Goal: Information Seeking & Learning: Understand process/instructions

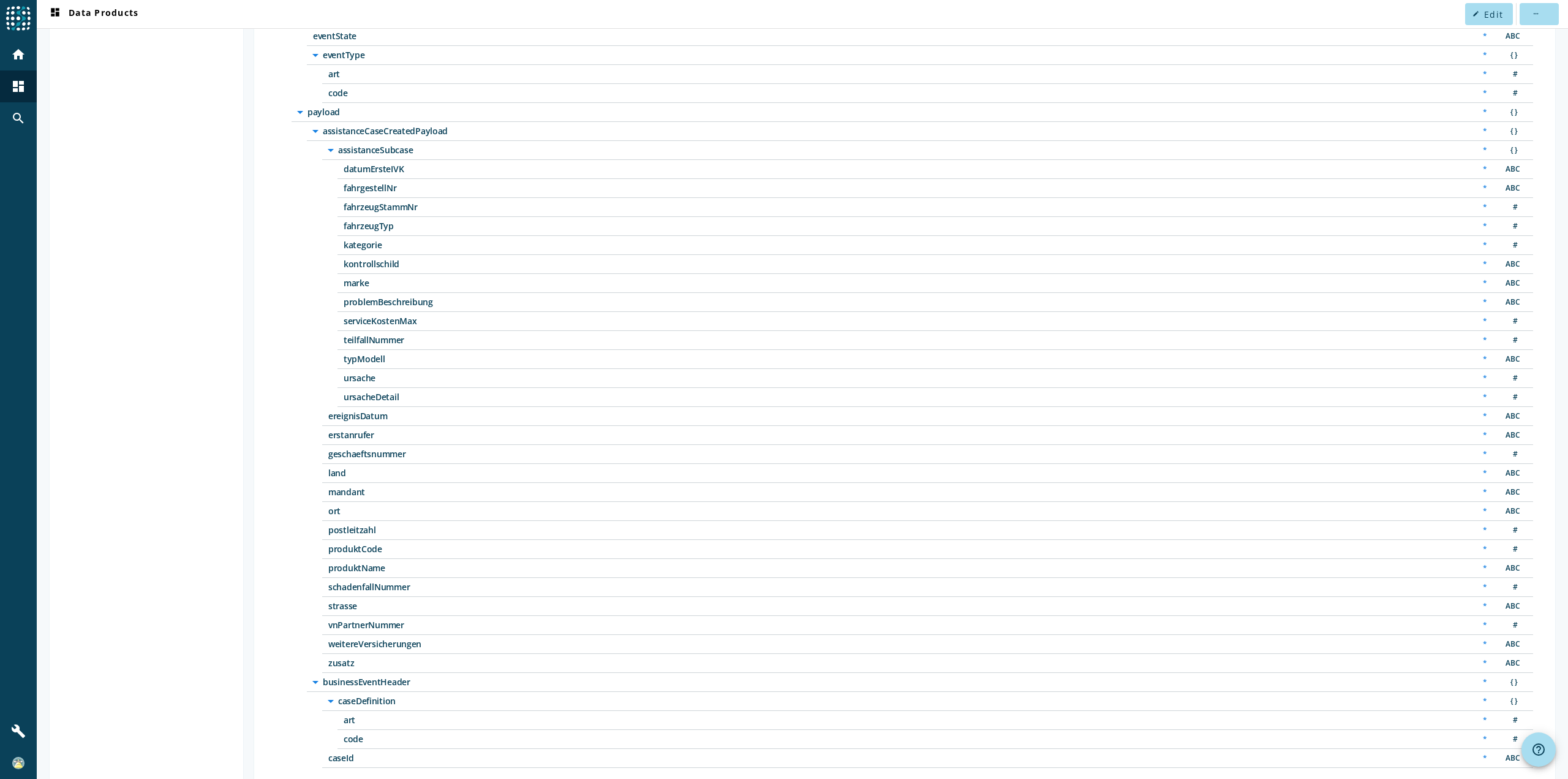
scroll to position [420, 0]
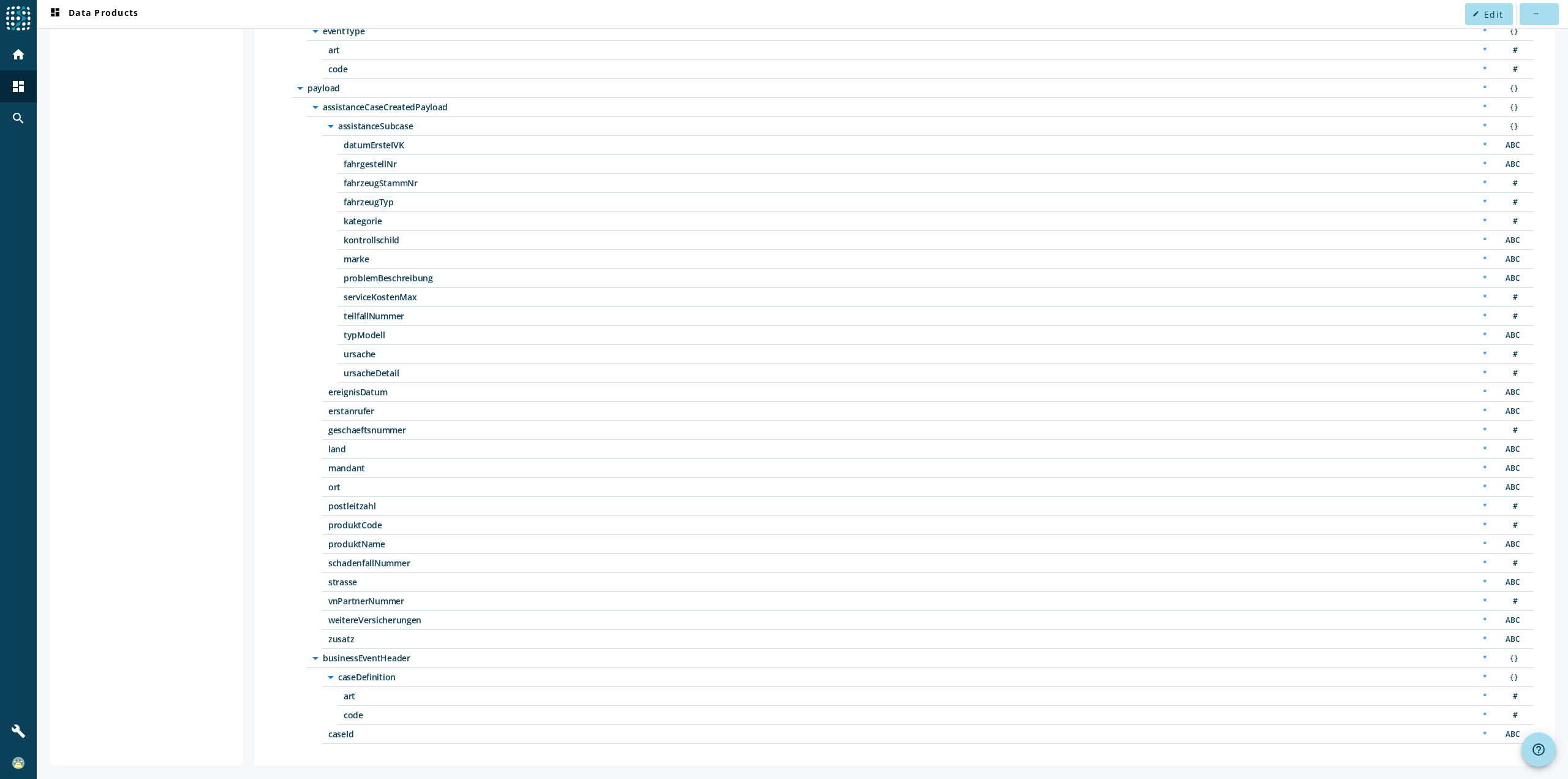
drag, startPoint x: 358, startPoint y: 352, endPoint x: 459, endPoint y: 358, distance: 101.2
click at [459, 358] on span "ursache" at bounding box center [497, 354] width 307 height 9
click at [423, 374] on span "ursacheDetail" at bounding box center [497, 374] width 307 height 9
drag, startPoint x: 402, startPoint y: 315, endPoint x: 428, endPoint y: 342, distance: 37.5
click at [426, 380] on div "arrow_drop_down assistanceSubcase * { } datumErsteIVK * ABC fahrgestellNr * ABC…" at bounding box center [927, 250] width 1211 height 266
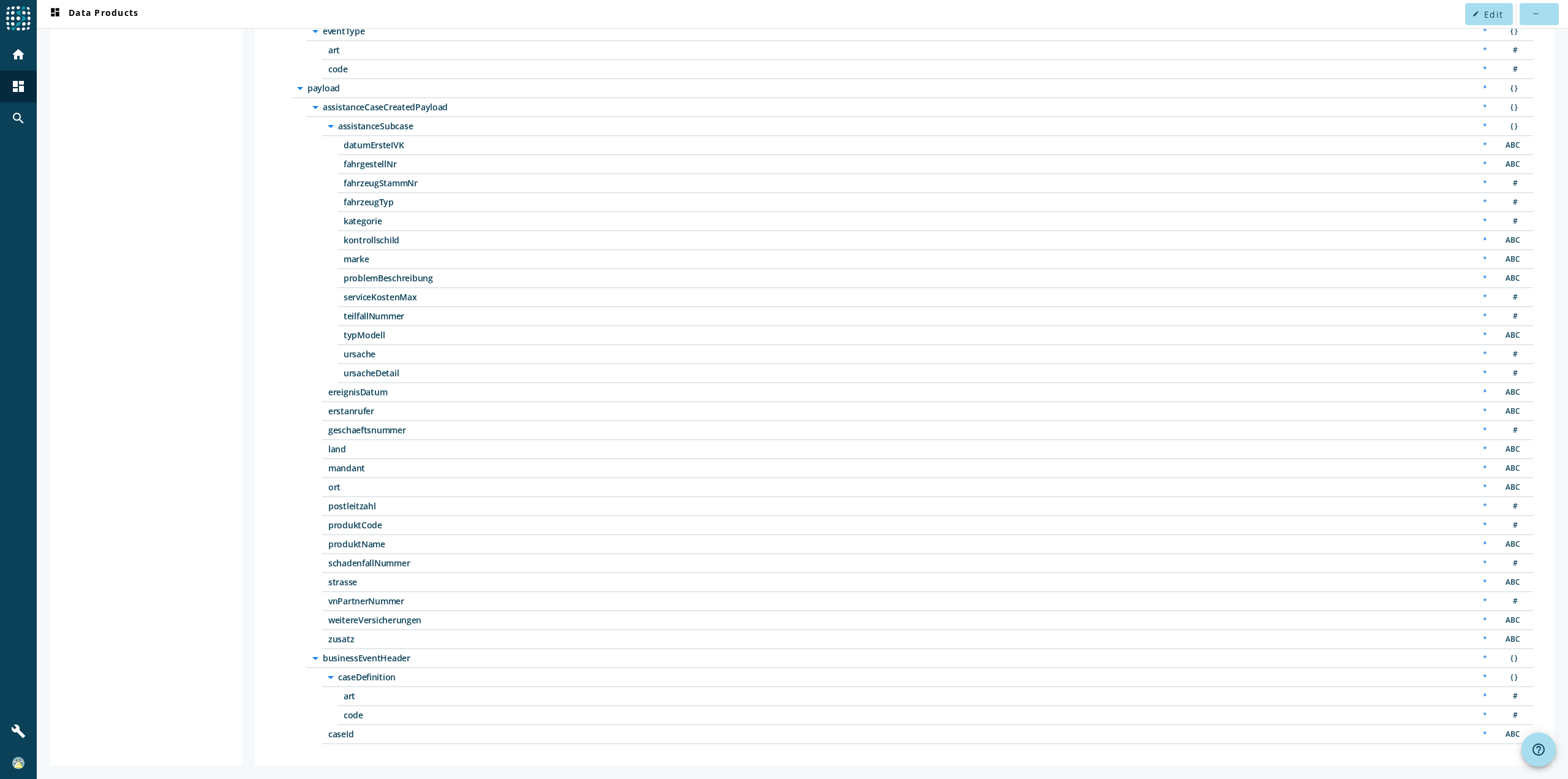
click at [428, 342] on div "typModell * ABC" at bounding box center [935, 336] width 1196 height 19
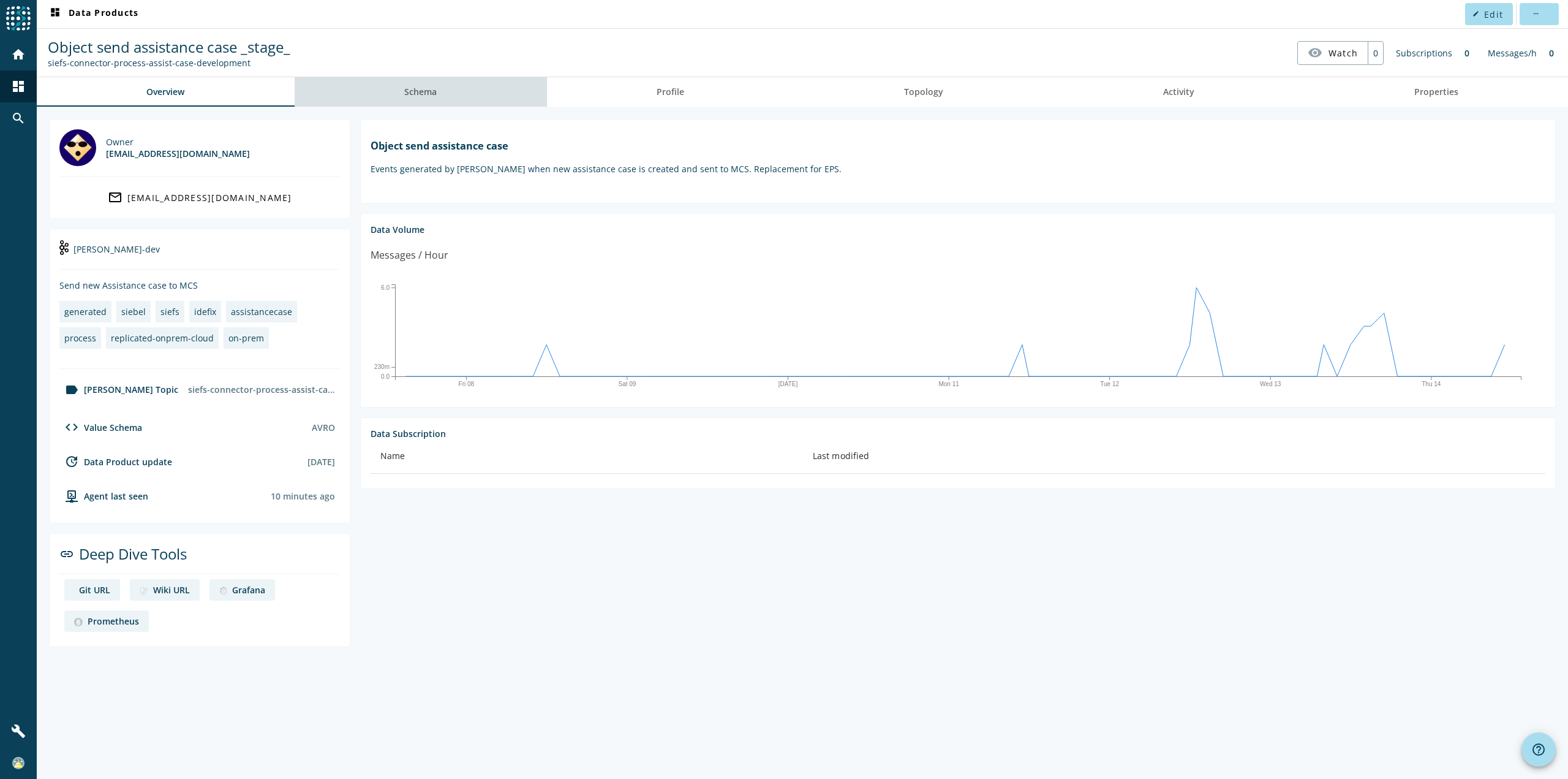
click at [419, 97] on span "Schema" at bounding box center [421, 92] width 33 height 9
